Goal: Information Seeking & Learning: Learn about a topic

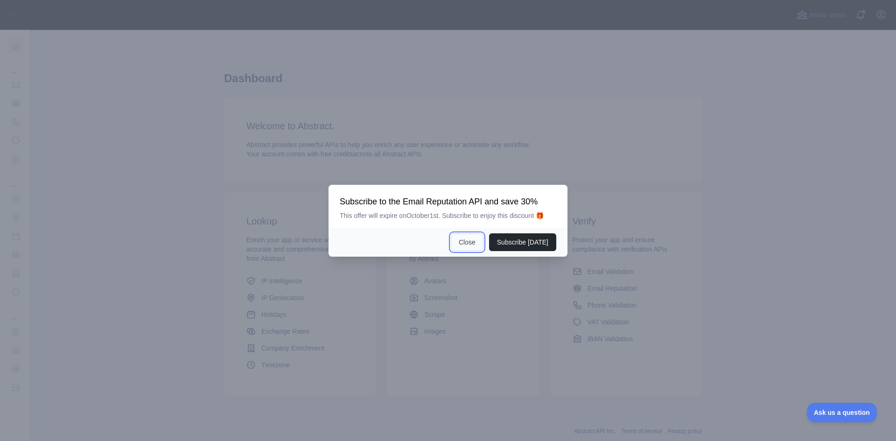
click at [476, 242] on button "Close" at bounding box center [467, 242] width 33 height 18
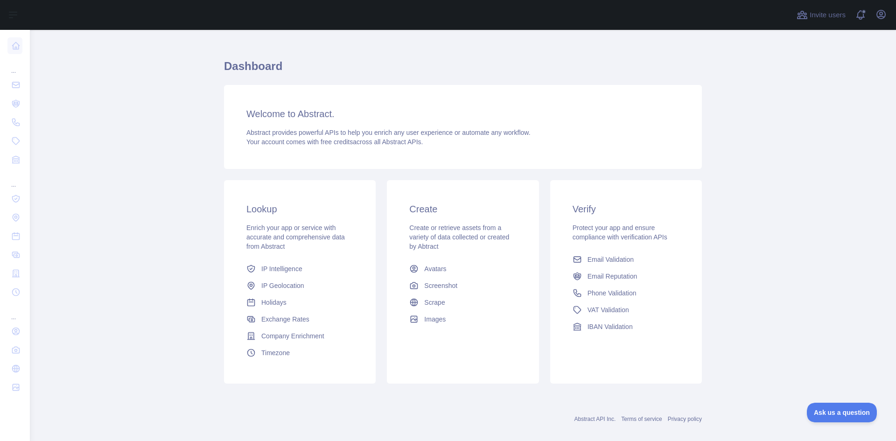
scroll to position [24, 0]
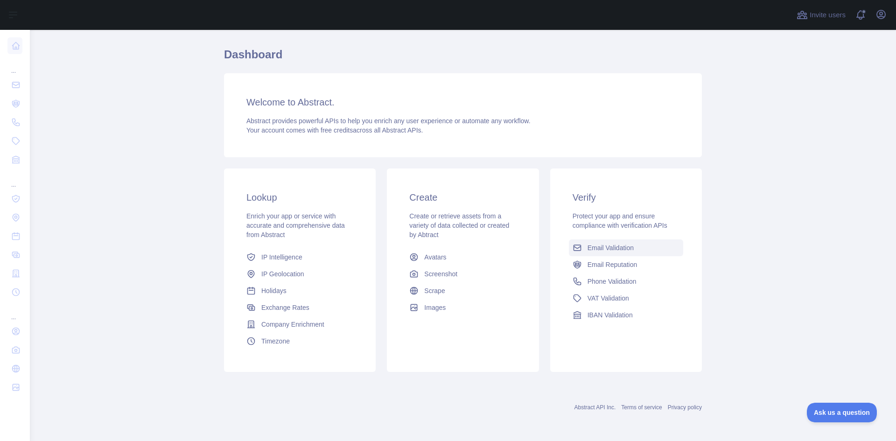
click at [597, 246] on span "Email Validation" at bounding box center [610, 247] width 46 height 9
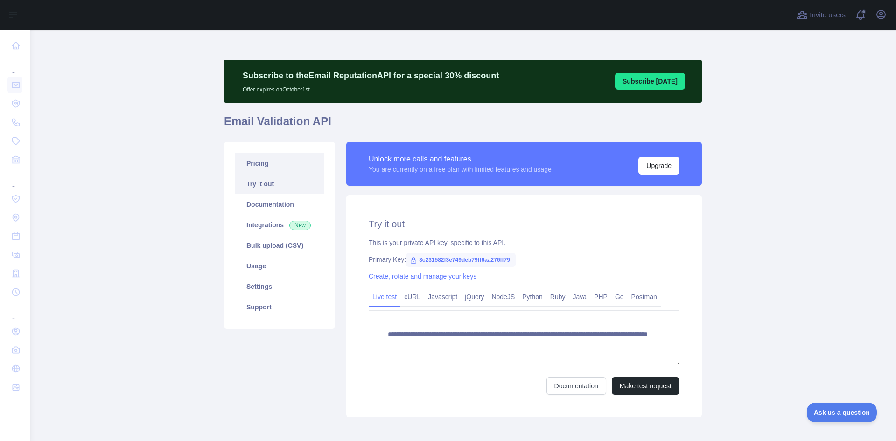
click at [269, 162] on link "Pricing" at bounding box center [279, 163] width 89 height 21
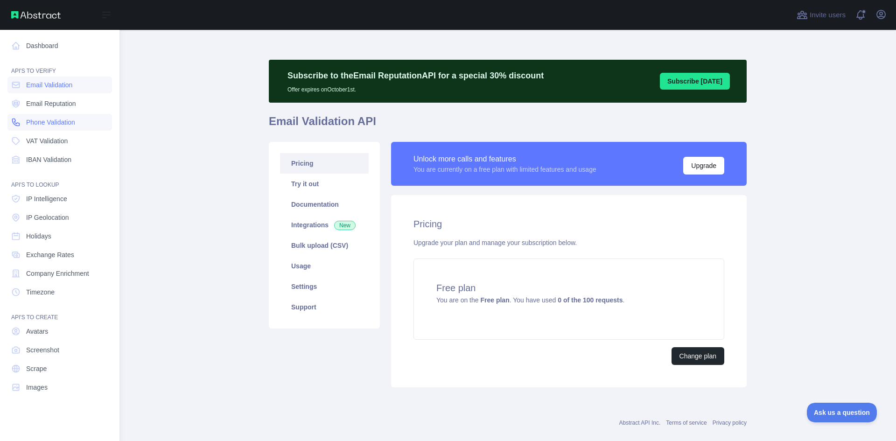
click at [48, 120] on span "Phone Validation" at bounding box center [50, 122] width 49 height 9
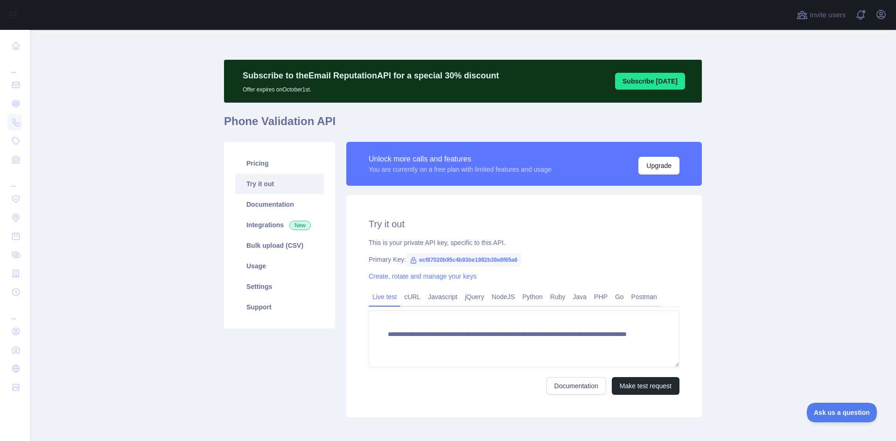
click at [489, 258] on span "ecf87020b95c4b93be1982b38e8f65a6" at bounding box center [463, 260] width 115 height 14
copy span "ecf87020b95c4b93be1982b38e8f65a6"
